Goal: Task Accomplishment & Management: Use online tool/utility

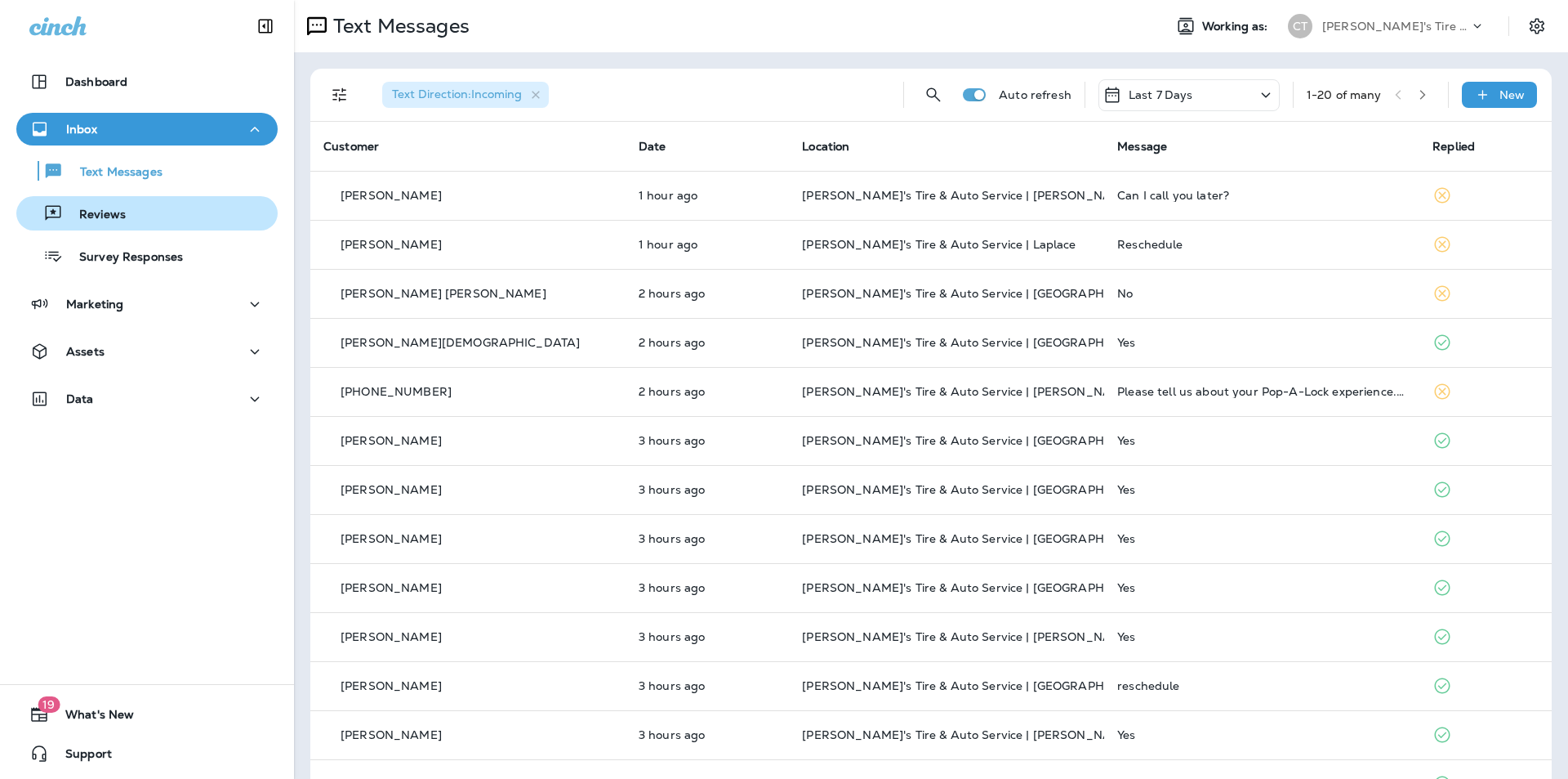
click at [139, 207] on div "Reviews" at bounding box center [147, 213] width 249 height 24
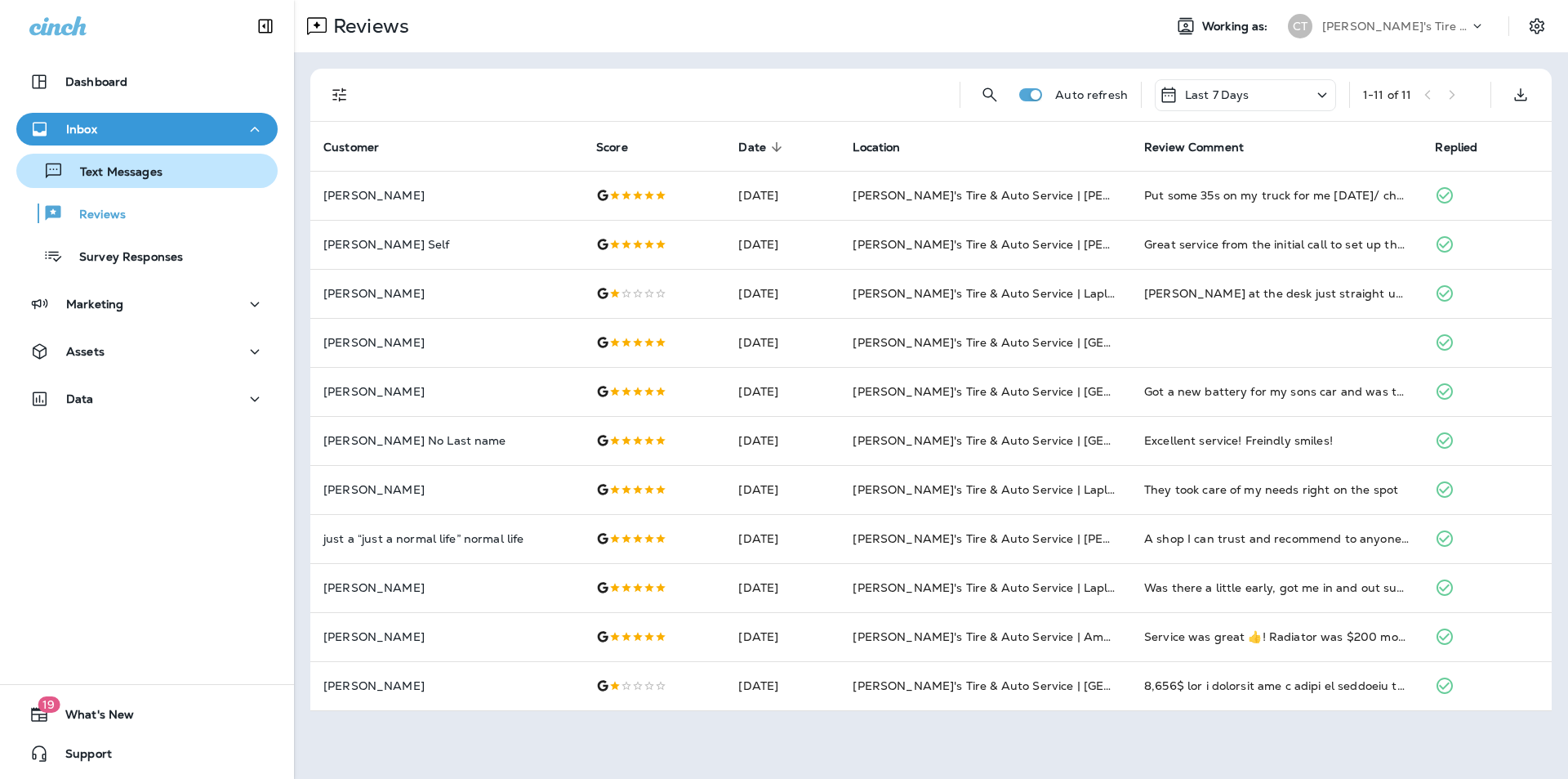
click at [117, 175] on p "Text Messages" at bounding box center [113, 172] width 99 height 15
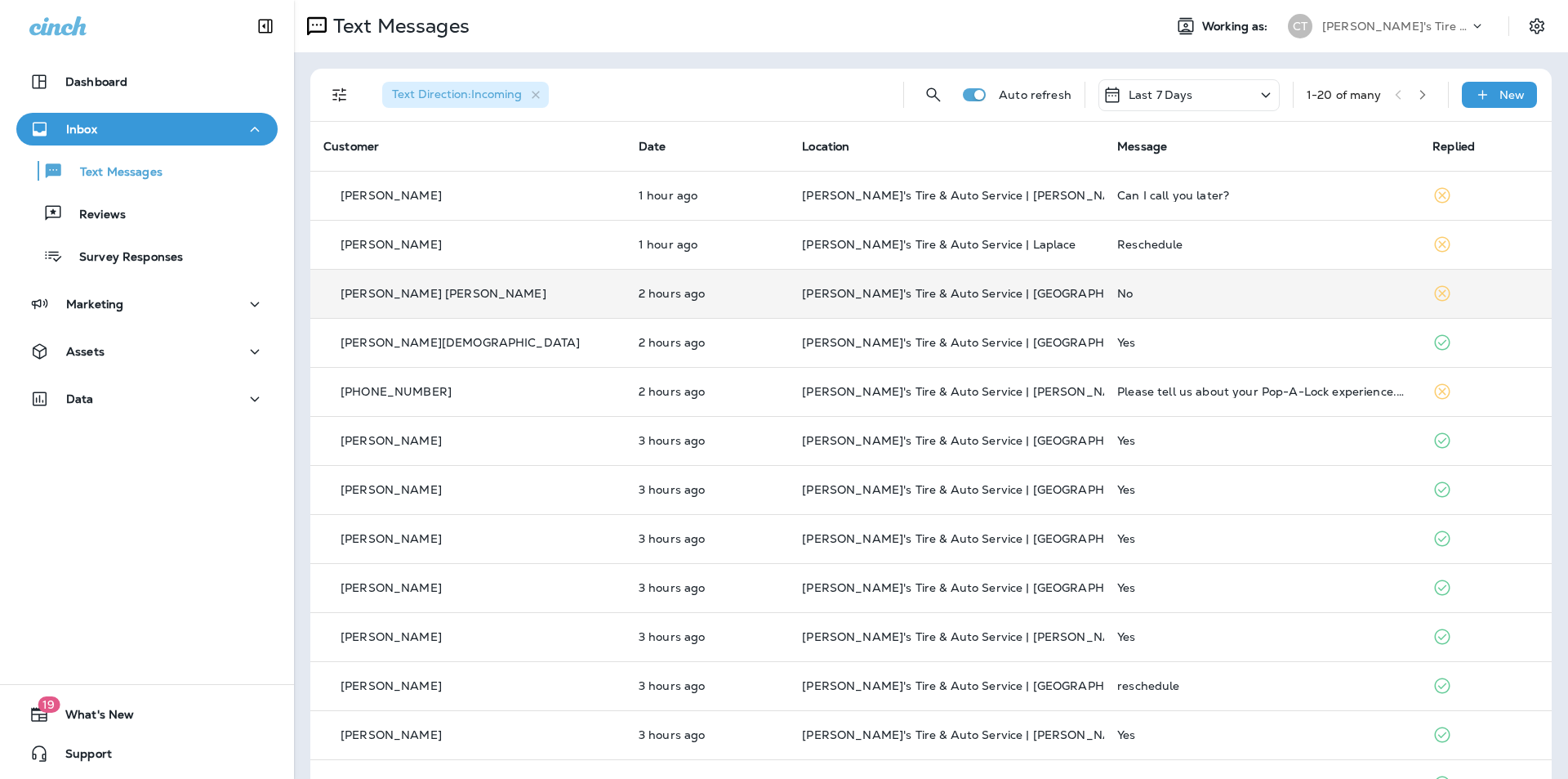
click at [1290, 293] on div "No" at bounding box center [1262, 293] width 289 height 13
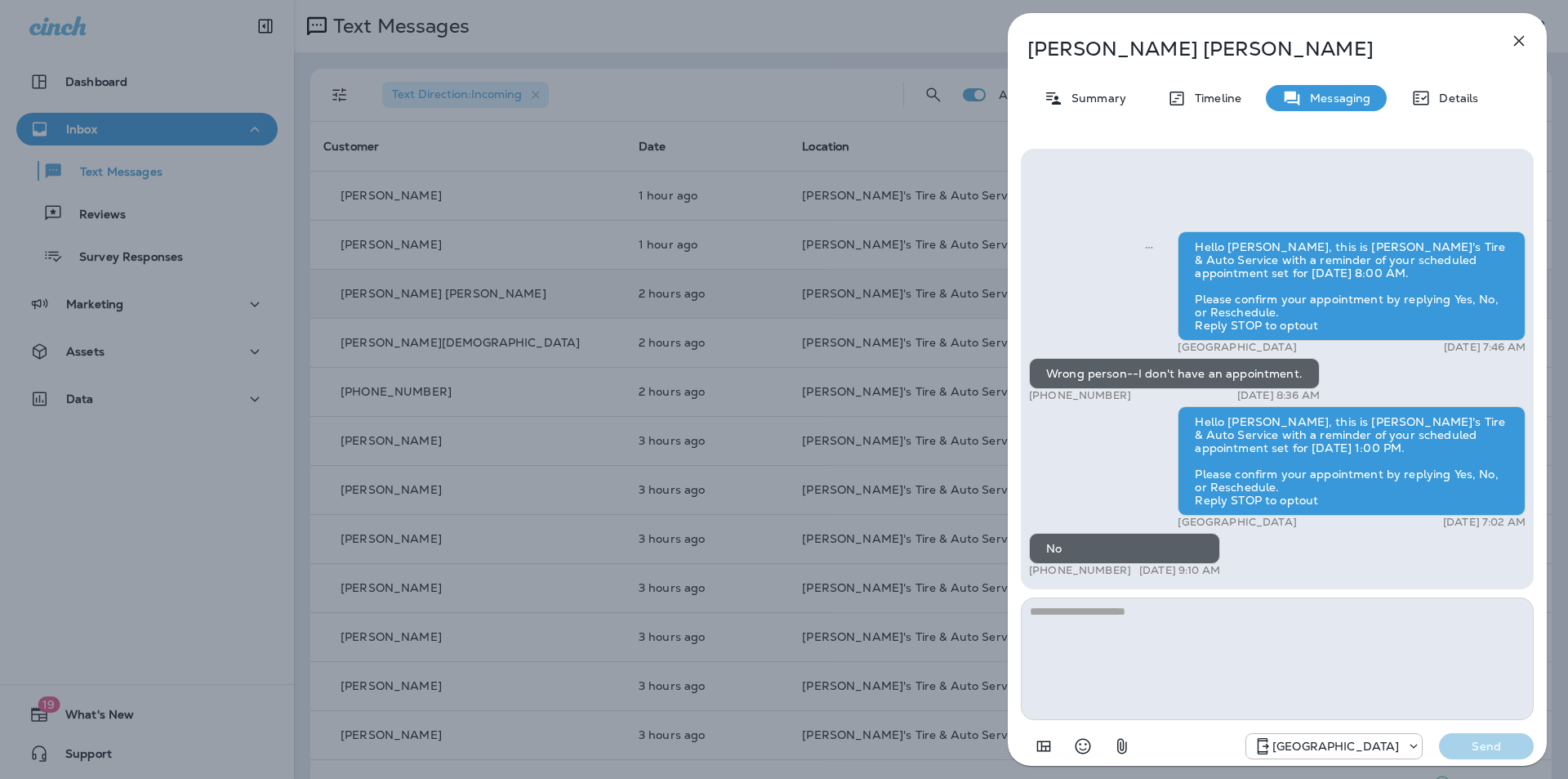
click at [1512, 38] on icon "button" at bounding box center [1519, 41] width 20 height 20
